Goal: Information Seeking & Learning: Check status

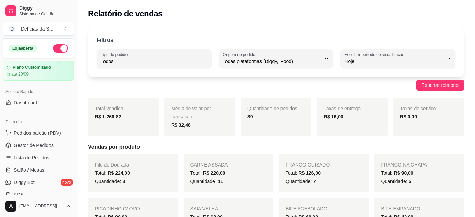
select select "ALL"
select select "0"
click at [40, 142] on span "Gestor de Pedidos" at bounding box center [34, 145] width 40 height 7
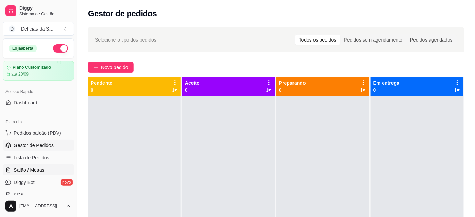
click at [39, 170] on span "Salão / Mesas" at bounding box center [29, 170] width 31 height 7
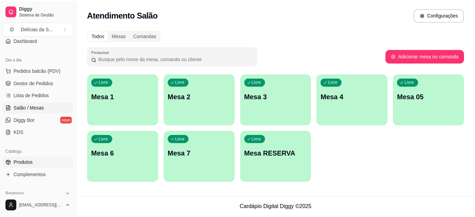
scroll to position [125, 0]
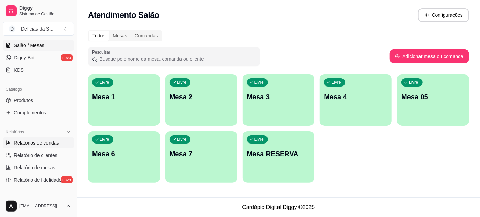
click at [40, 144] on span "Relatórios de vendas" at bounding box center [36, 143] width 45 height 7
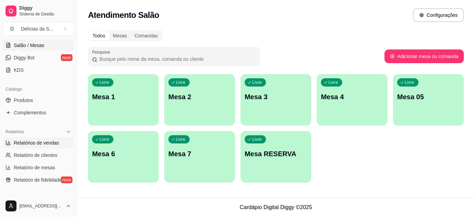
select select "ALL"
select select "0"
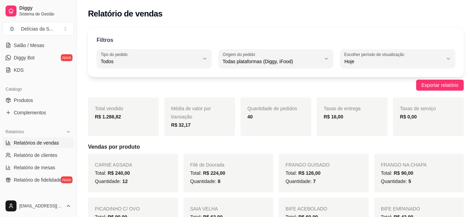
scroll to position [62, 0]
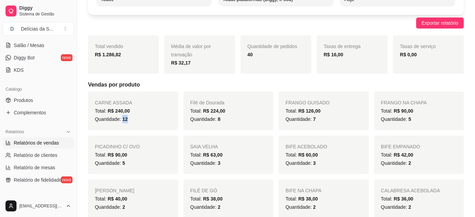
drag, startPoint x: 122, startPoint y: 119, endPoint x: 131, endPoint y: 120, distance: 9.4
click at [130, 120] on div "Quantidade: 12" at bounding box center [133, 119] width 76 height 8
drag, startPoint x: 216, startPoint y: 120, endPoint x: 221, endPoint y: 119, distance: 5.2
click at [221, 119] on div "Quantidade: 8" at bounding box center [228, 119] width 76 height 8
drag, startPoint x: 312, startPoint y: 120, endPoint x: 320, endPoint y: 118, distance: 7.9
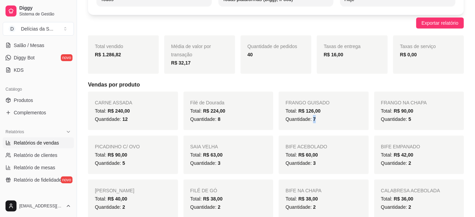
click at [320, 118] on div "Quantidade: 7" at bounding box center [324, 119] width 76 height 8
drag, startPoint x: 407, startPoint y: 119, endPoint x: 414, endPoint y: 120, distance: 7.0
click at [414, 120] on div "Quantidade: 5" at bounding box center [419, 119] width 76 height 8
drag, startPoint x: 120, startPoint y: 164, endPoint x: 128, endPoint y: 163, distance: 7.9
click at [128, 163] on div "Quantidade: 5" at bounding box center [133, 163] width 76 height 8
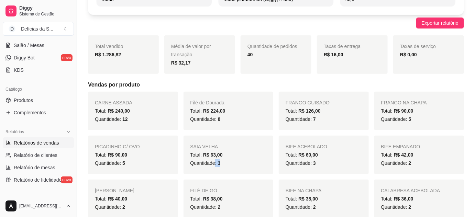
drag, startPoint x: 215, startPoint y: 162, endPoint x: 219, endPoint y: 162, distance: 4.5
click at [219, 162] on span "Quantidade: 3" at bounding box center [205, 164] width 30 height 6
drag, startPoint x: 311, startPoint y: 165, endPoint x: 317, endPoint y: 164, distance: 6.0
click at [317, 164] on div "Quantidade: 3" at bounding box center [324, 163] width 76 height 8
drag, startPoint x: 405, startPoint y: 164, endPoint x: 412, endPoint y: 164, distance: 6.2
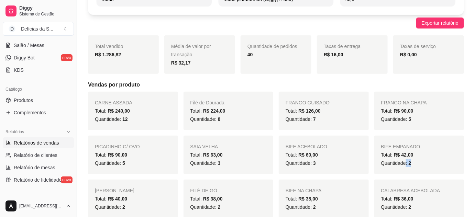
click at [412, 164] on div "Quantidade: 2" at bounding box center [419, 163] width 76 height 8
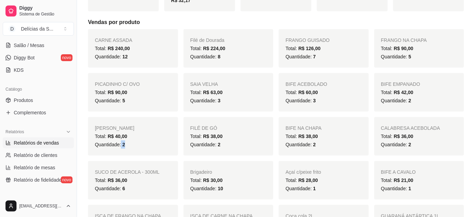
drag, startPoint x: 120, startPoint y: 148, endPoint x: 125, endPoint y: 148, distance: 5.5
click at [125, 148] on div "Quantidade: 2" at bounding box center [133, 145] width 76 height 8
drag, startPoint x: 216, startPoint y: 144, endPoint x: 221, endPoint y: 145, distance: 5.9
click at [221, 145] on div "Quantidade: 2" at bounding box center [228, 145] width 76 height 8
drag, startPoint x: 311, startPoint y: 145, endPoint x: 317, endPoint y: 145, distance: 5.5
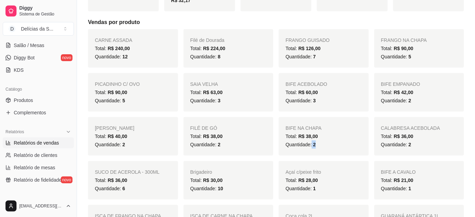
click at [317, 145] on div "Quantidade: 2" at bounding box center [324, 145] width 76 height 8
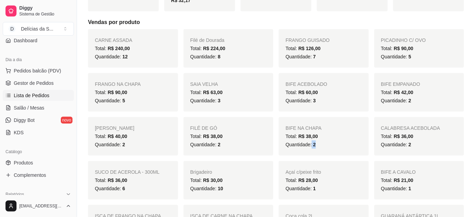
click at [43, 95] on span "Lista de Pedidos" at bounding box center [32, 95] width 36 height 7
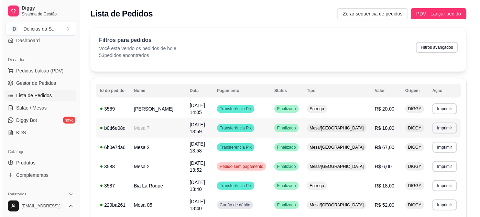
scroll to position [62, 0]
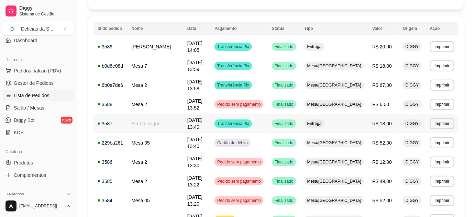
click at [169, 122] on td "Bia La Roque" at bounding box center [155, 123] width 56 height 19
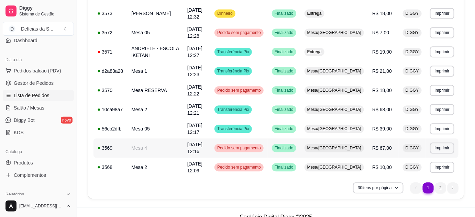
scroll to position [509, 0]
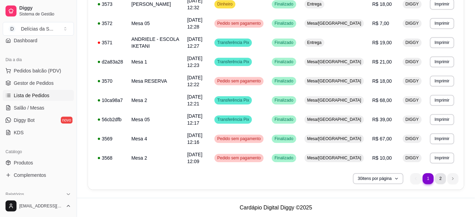
click at [441, 176] on li "2" at bounding box center [440, 178] width 11 height 11
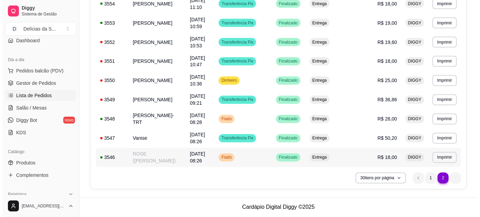
scroll to position [311, 0]
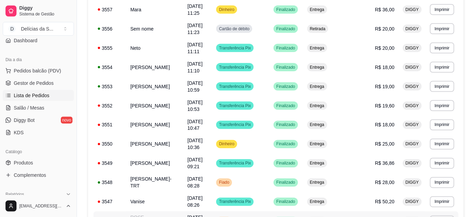
click at [150, 212] on td "ROSE ([PERSON_NAME])" at bounding box center [154, 221] width 57 height 19
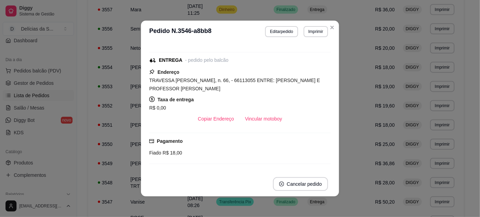
scroll to position [125, 0]
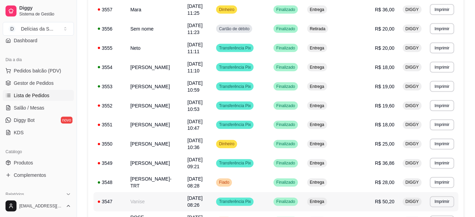
click at [163, 193] on td "Vanise" at bounding box center [154, 202] width 57 height 19
click at [190, 196] on span "[DATE] 08:26" at bounding box center [195, 202] width 15 height 12
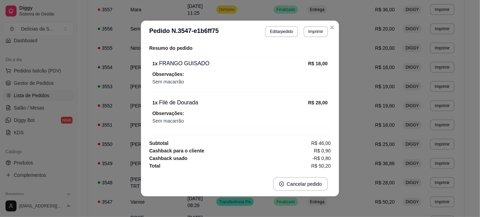
scroll to position [1, 0]
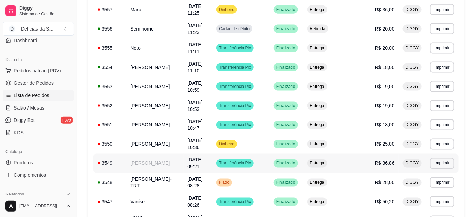
click at [159, 154] on td "[PERSON_NAME]" at bounding box center [154, 163] width 57 height 19
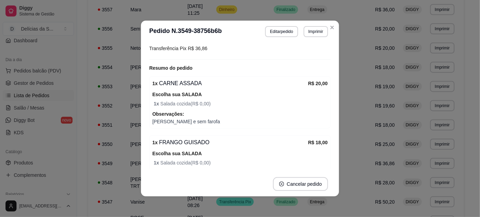
scroll to position [239, 0]
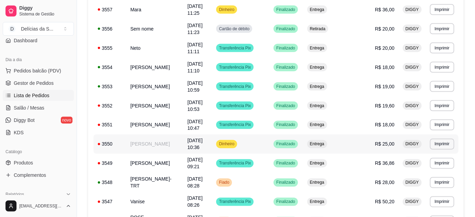
click at [154, 135] on td "[PERSON_NAME]" at bounding box center [154, 144] width 57 height 19
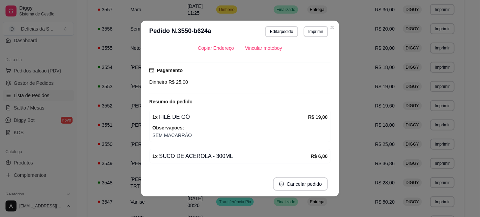
scroll to position [153, 0]
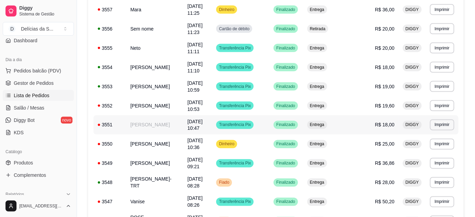
click at [150, 116] on td "[PERSON_NAME]" at bounding box center [154, 125] width 57 height 19
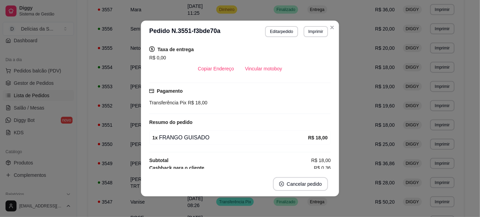
scroll to position [135, 0]
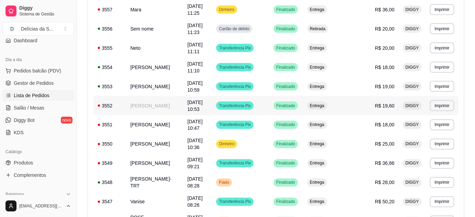
click at [162, 96] on td "[PERSON_NAME]" at bounding box center [154, 105] width 57 height 19
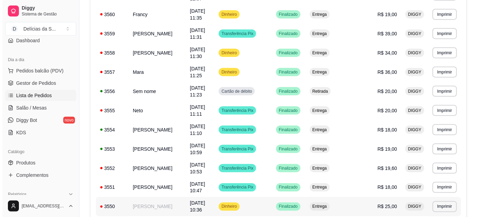
scroll to position [186, 0]
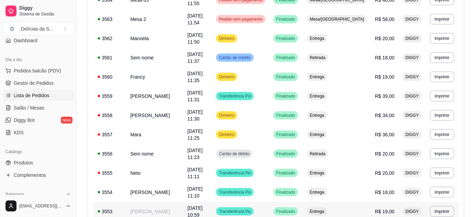
click at [148, 202] on td "[PERSON_NAME]" at bounding box center [154, 211] width 57 height 19
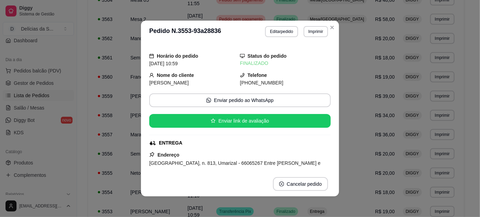
scroll to position [161, 0]
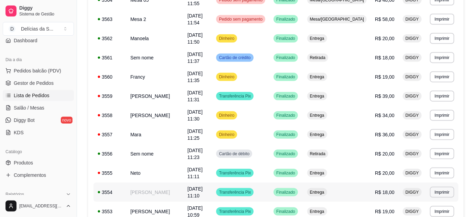
click at [156, 183] on td "[PERSON_NAME]" at bounding box center [154, 192] width 57 height 19
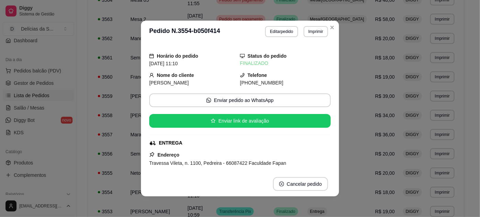
scroll to position [125, 0]
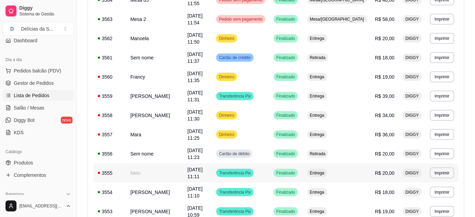
click at [152, 164] on td "Neto" at bounding box center [154, 173] width 57 height 19
click at [144, 144] on td "Sem nome" at bounding box center [154, 153] width 57 height 19
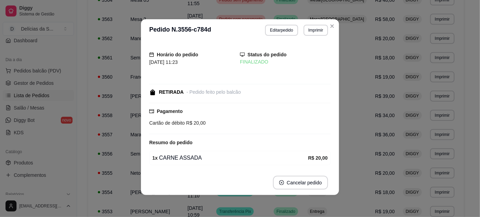
scroll to position [24, 0]
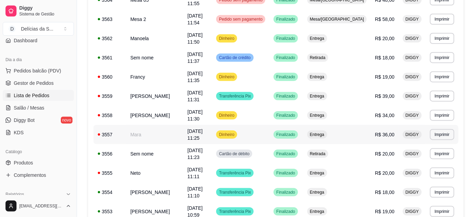
click at [154, 125] on td "Mara" at bounding box center [154, 134] width 57 height 19
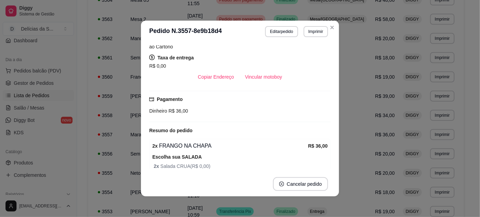
scroll to position [180, 0]
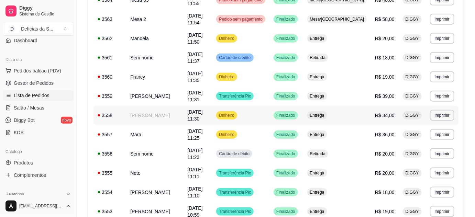
click at [157, 106] on td "[PERSON_NAME]" at bounding box center [154, 115] width 57 height 19
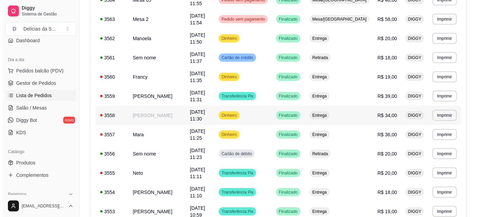
scroll to position [124, 0]
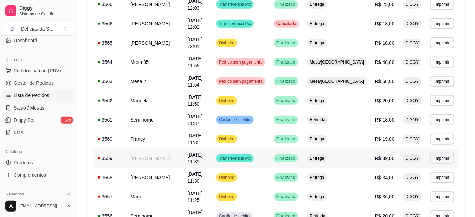
click at [158, 149] on td "[PERSON_NAME]" at bounding box center [154, 158] width 57 height 19
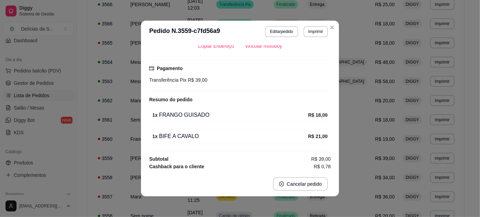
scroll to position [1, 0]
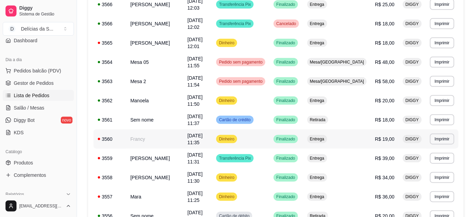
click at [158, 130] on td "Francy" at bounding box center [154, 139] width 57 height 19
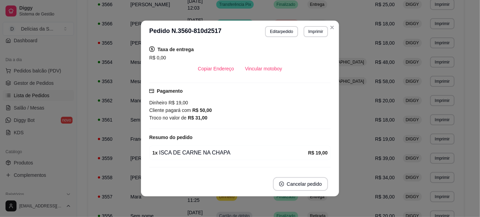
scroll to position [150, 0]
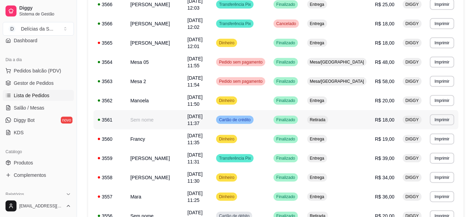
click at [156, 110] on td "Sem nome" at bounding box center [154, 119] width 57 height 19
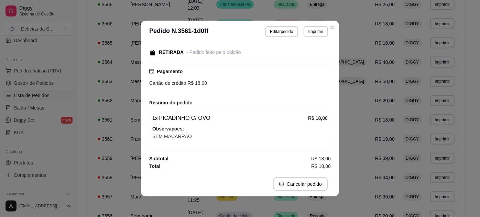
scroll to position [1, 0]
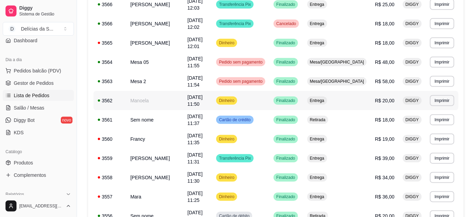
click at [152, 91] on td "Manoela" at bounding box center [154, 100] width 57 height 19
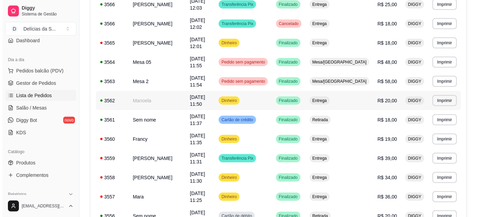
scroll to position [61, 0]
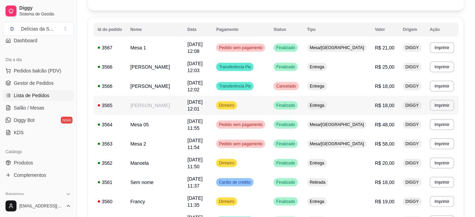
click at [163, 98] on td "[PERSON_NAME]" at bounding box center [154, 105] width 57 height 19
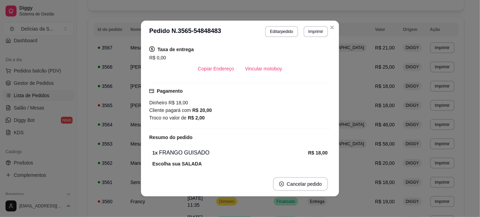
scroll to position [169, 0]
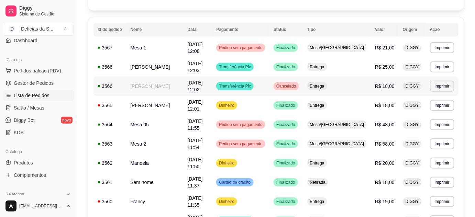
click at [151, 80] on td "[PERSON_NAME]" at bounding box center [154, 86] width 57 height 19
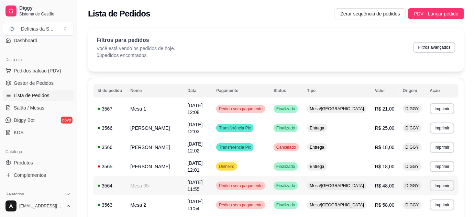
scroll to position [311, 0]
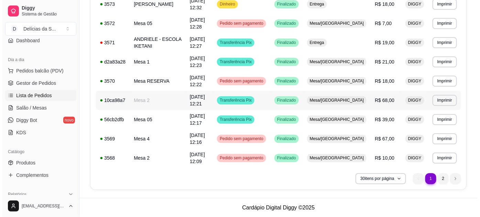
scroll to position [447, 0]
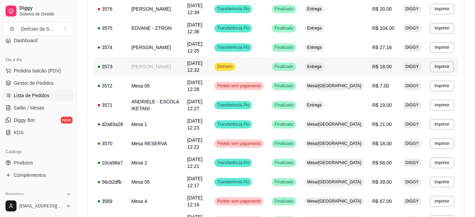
click at [168, 68] on td "[PERSON_NAME]" at bounding box center [155, 66] width 56 height 19
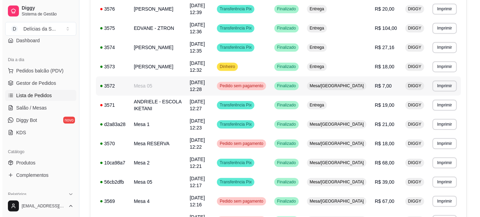
scroll to position [384, 0]
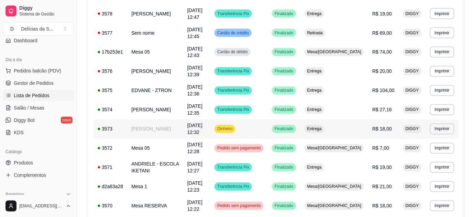
click at [161, 129] on td "[PERSON_NAME]" at bounding box center [155, 129] width 56 height 19
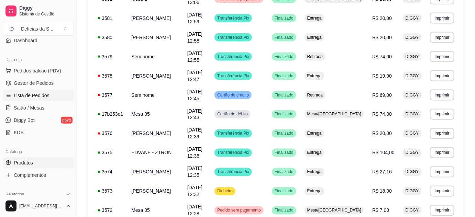
click at [33, 163] on link "Produtos" at bounding box center [38, 162] width 71 height 11
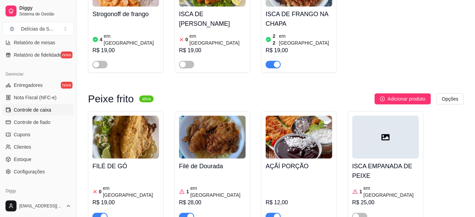
scroll to position [187, 0]
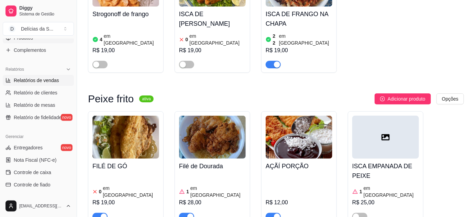
click at [49, 79] on span "Relatórios de vendas" at bounding box center [36, 80] width 45 height 7
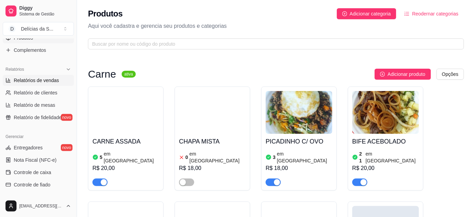
select select "ALL"
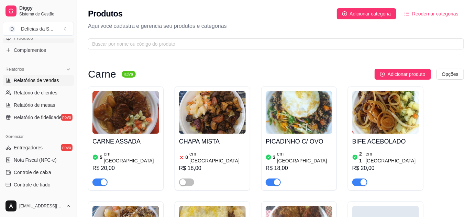
select select "ALL"
select select "0"
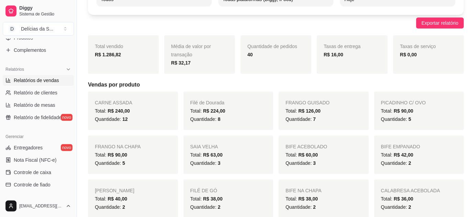
scroll to position [125, 0]
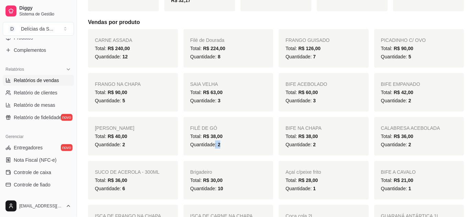
drag, startPoint x: 217, startPoint y: 146, endPoint x: 223, endPoint y: 148, distance: 6.3
click at [223, 148] on div "Quantidade: 2" at bounding box center [228, 145] width 76 height 8
drag, startPoint x: 311, startPoint y: 100, endPoint x: 322, endPoint y: 100, distance: 10.3
click at [316, 100] on div "Quantidade: 3" at bounding box center [324, 101] width 76 height 8
drag, startPoint x: 119, startPoint y: 146, endPoint x: 131, endPoint y: 147, distance: 12.1
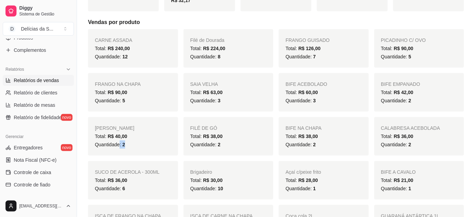
click at [131, 147] on div "Quantidade: 2" at bounding box center [133, 145] width 76 height 8
drag, startPoint x: 216, startPoint y: 143, endPoint x: 224, endPoint y: 145, distance: 9.2
click at [224, 145] on div "Quantidade: 2" at bounding box center [228, 145] width 76 height 8
drag, startPoint x: 310, startPoint y: 144, endPoint x: 318, endPoint y: 148, distance: 9.2
click at [318, 148] on div "Quantidade: 2" at bounding box center [324, 145] width 76 height 8
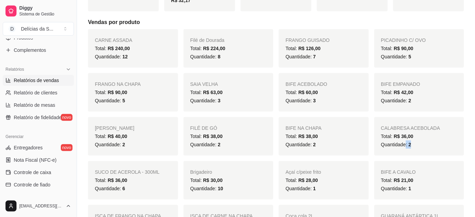
drag, startPoint x: 406, startPoint y: 145, endPoint x: 413, endPoint y: 146, distance: 6.9
click at [413, 146] on div "Quantidade: 2" at bounding box center [419, 145] width 76 height 8
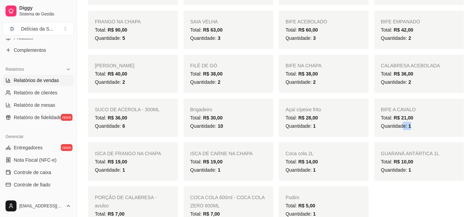
drag, startPoint x: 403, startPoint y: 125, endPoint x: 410, endPoint y: 128, distance: 7.3
click at [410, 128] on span "Quantidade: 1" at bounding box center [396, 126] width 30 height 6
drag, startPoint x: 308, startPoint y: 127, endPoint x: 317, endPoint y: 129, distance: 9.5
click at [317, 129] on div "Quantidade: 1" at bounding box center [324, 126] width 76 height 8
drag, startPoint x: 117, startPoint y: 171, endPoint x: 129, endPoint y: 171, distance: 12.1
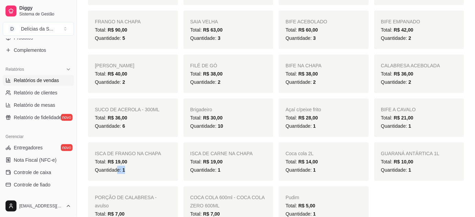
click at [129, 171] on div "Quantidade: 1" at bounding box center [133, 170] width 76 height 8
drag, startPoint x: 210, startPoint y: 170, endPoint x: 221, endPoint y: 172, distance: 10.9
click at [221, 172] on div "Quantidade: 1" at bounding box center [228, 170] width 76 height 8
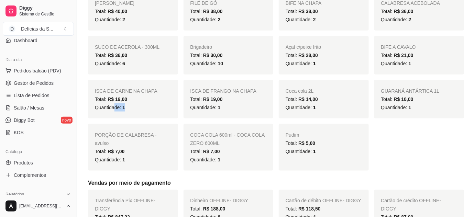
scroll to position [0, 0]
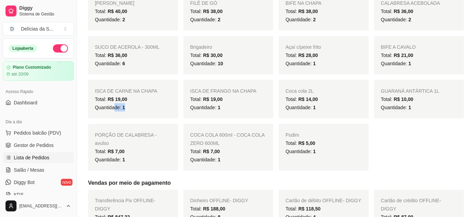
click at [38, 157] on span "Lista de Pedidos" at bounding box center [32, 157] width 36 height 7
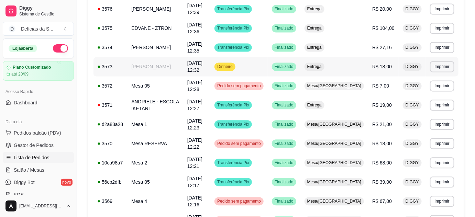
scroll to position [509, 0]
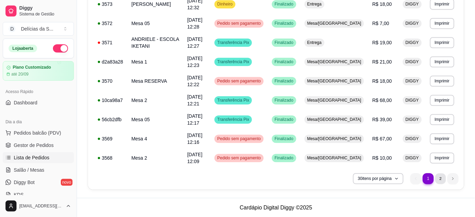
click at [440, 178] on li "2" at bounding box center [440, 178] width 11 height 11
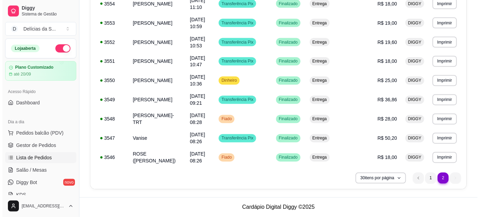
scroll to position [311, 0]
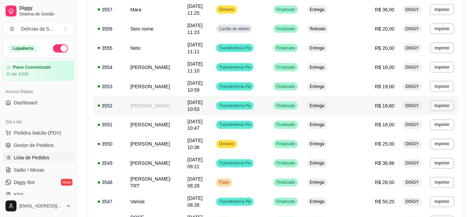
click at [171, 96] on td "[PERSON_NAME]" at bounding box center [154, 105] width 57 height 19
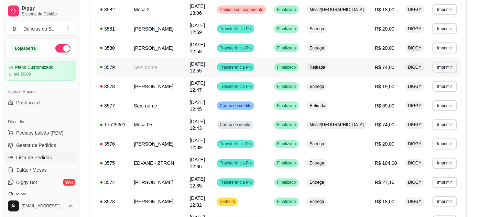
scroll to position [0, 0]
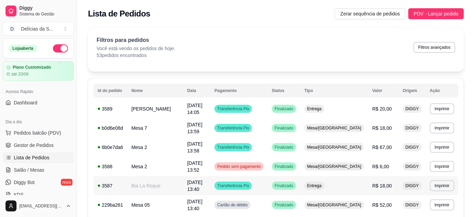
click at [163, 182] on td "Bia La Roque" at bounding box center [155, 185] width 56 height 19
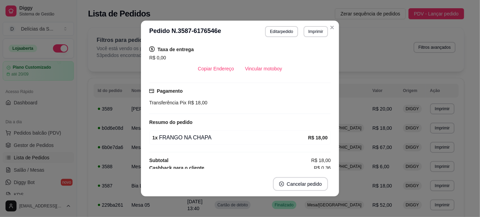
scroll to position [135, 0]
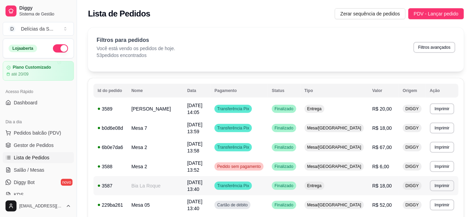
click at [168, 188] on td "Bia La Roque" at bounding box center [155, 185] width 56 height 19
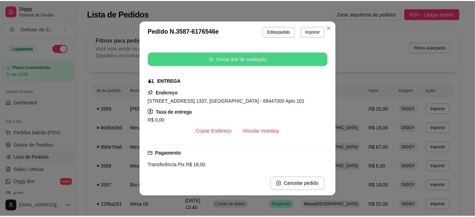
scroll to position [0, 0]
